Goal: Information Seeking & Learning: Learn about a topic

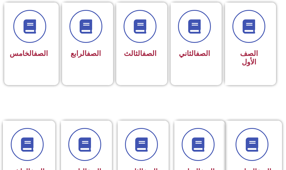
scroll to position [227, 0]
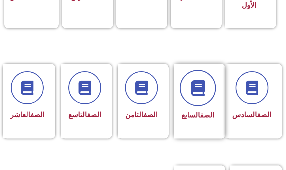
click at [196, 94] on icon at bounding box center [198, 88] width 16 height 16
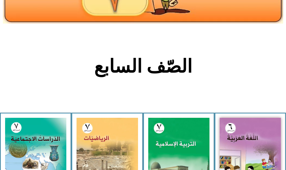
scroll to position [170, 0]
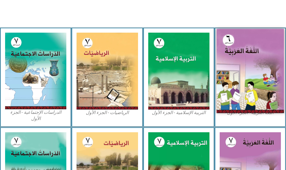
click at [268, 77] on img at bounding box center [250, 71] width 67 height 84
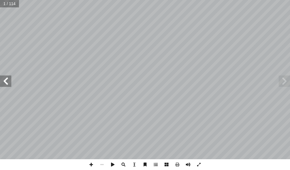
click at [4, 85] on span at bounding box center [5, 80] width 11 height 11
click at [4, 84] on span at bounding box center [5, 80] width 11 height 11
click at [2, 84] on span at bounding box center [5, 80] width 11 height 11
click at [6, 81] on span at bounding box center [5, 80] width 11 height 11
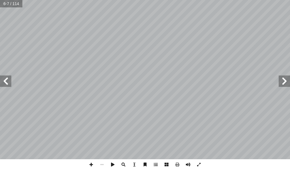
click at [6, 81] on span at bounding box center [5, 80] width 11 height 11
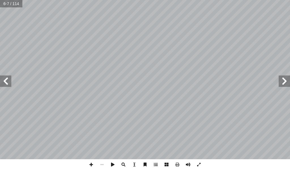
click at [6, 81] on span at bounding box center [5, 80] width 11 height 11
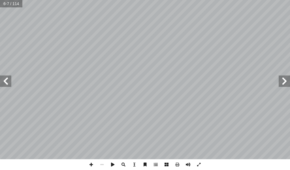
click at [6, 81] on span at bounding box center [5, 80] width 11 height 11
click at [106, 164] on span at bounding box center [102, 164] width 11 height 11
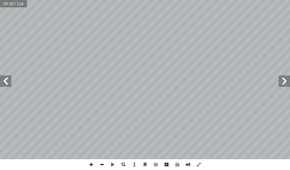
click at [106, 164] on span at bounding box center [102, 164] width 11 height 11
click at [10, 82] on span at bounding box center [5, 80] width 11 height 11
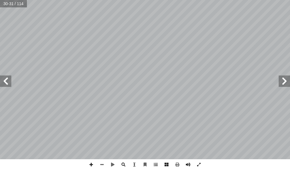
click at [10, 82] on span at bounding box center [5, 80] width 11 height 11
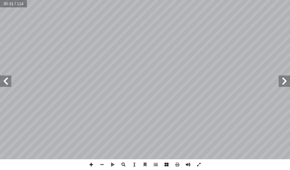
click at [10, 82] on span at bounding box center [5, 80] width 11 height 11
click at [10, 77] on span at bounding box center [5, 80] width 11 height 11
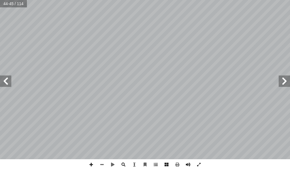
click at [10, 77] on span at bounding box center [5, 80] width 11 height 11
click at [5, 78] on span at bounding box center [5, 80] width 11 height 11
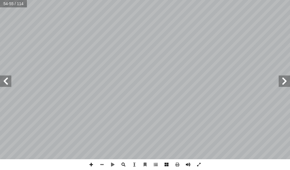
click at [5, 78] on span at bounding box center [5, 80] width 11 height 11
drag, startPoint x: 7, startPoint y: 78, endPoint x: 5, endPoint y: 82, distance: 4.2
click at [5, 82] on span at bounding box center [5, 80] width 11 height 11
click at [6, 81] on span at bounding box center [5, 80] width 11 height 11
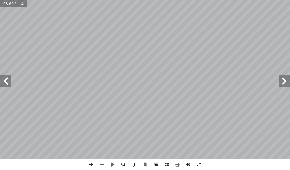
click at [283, 83] on span at bounding box center [284, 80] width 11 height 11
click at [88, 163] on span at bounding box center [91, 164] width 11 height 11
